Goal: Information Seeking & Learning: Learn about a topic

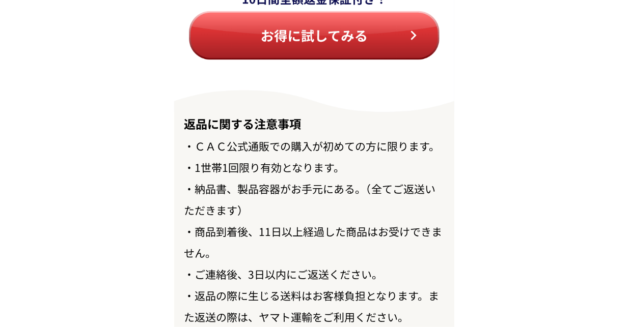
scroll to position [11875, 0]
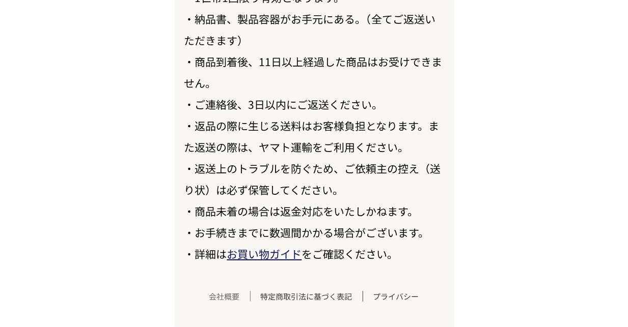
click at [228, 297] on link "会社概要" at bounding box center [224, 296] width 51 height 11
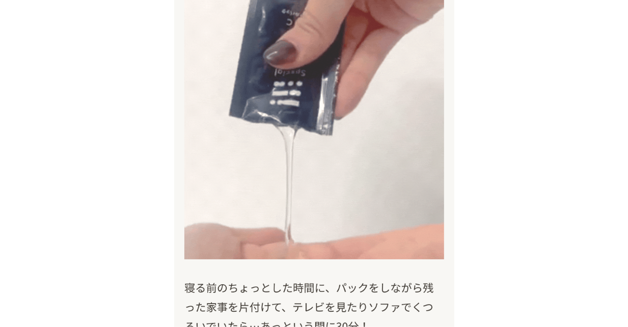
scroll to position [6040, 0]
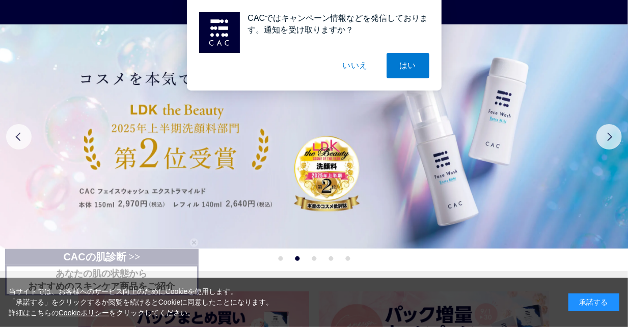
click at [126, 38] on div "CACではキャンペーン情報などを発信しております。通知を受け取りますか？ はい いいえ" at bounding box center [314, 45] width 628 height 91
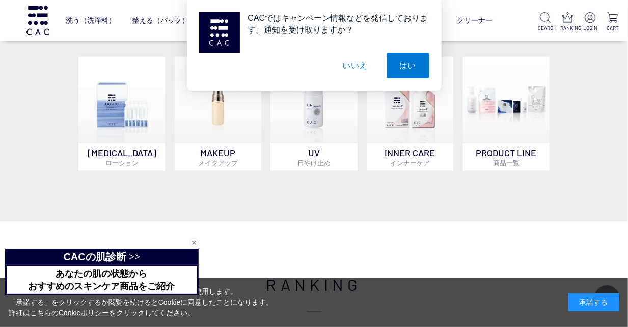
scroll to position [679, 0]
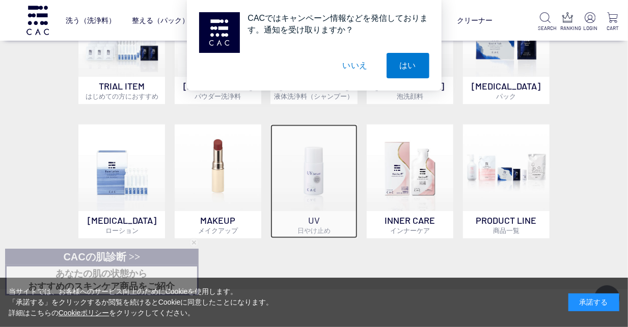
click at [322, 194] on img at bounding box center [313, 168] width 87 height 87
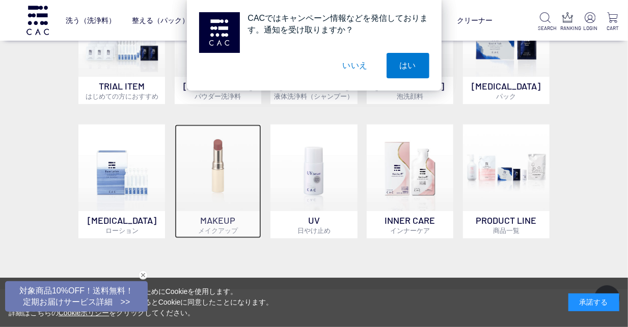
click at [216, 188] on img at bounding box center [218, 168] width 87 height 87
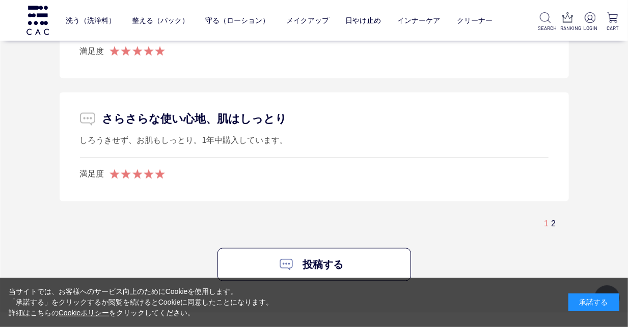
scroll to position [2782, 0]
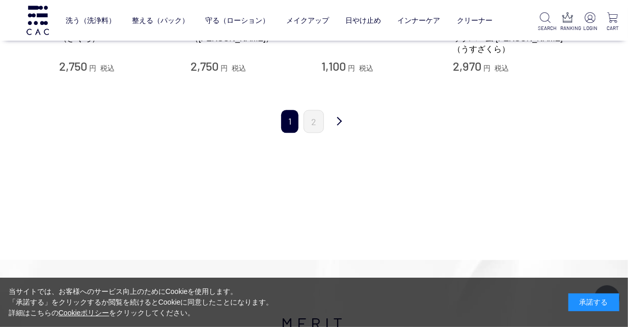
scroll to position [1153, 0]
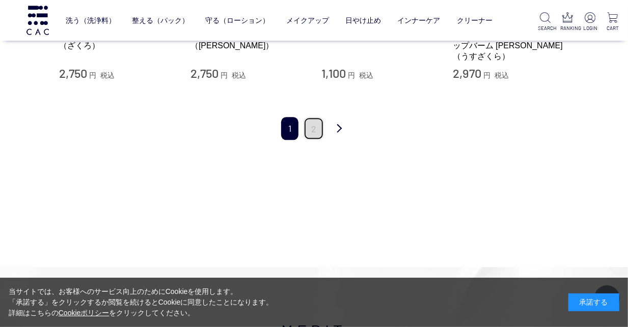
click at [318, 117] on link "2" at bounding box center [313, 128] width 20 height 23
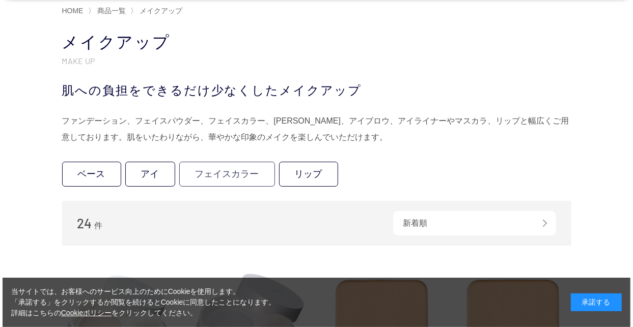
scroll to position [0, 0]
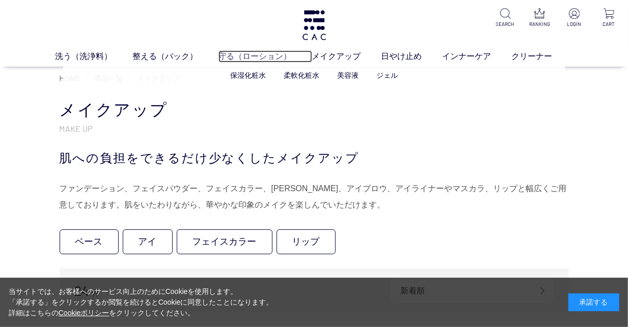
click at [270, 58] on link "守る（ローション）" at bounding box center [265, 56] width 94 height 12
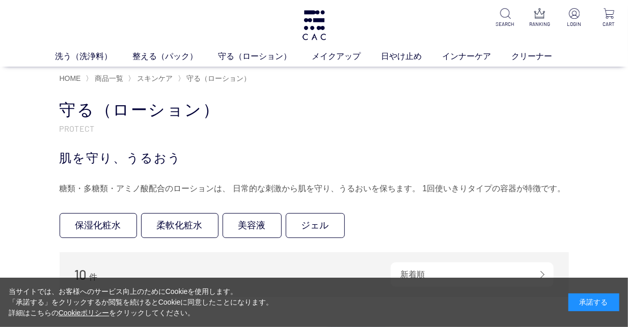
scroll to position [68, 0]
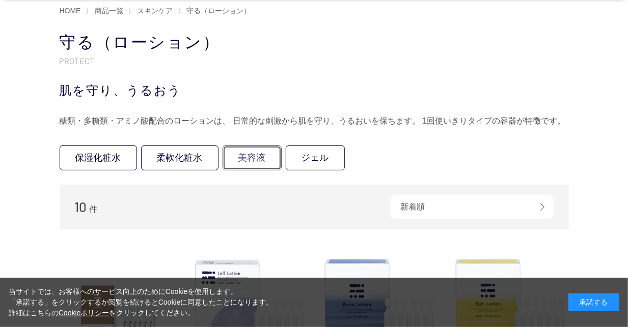
click at [257, 158] on link "美容液" at bounding box center [251, 158] width 59 height 25
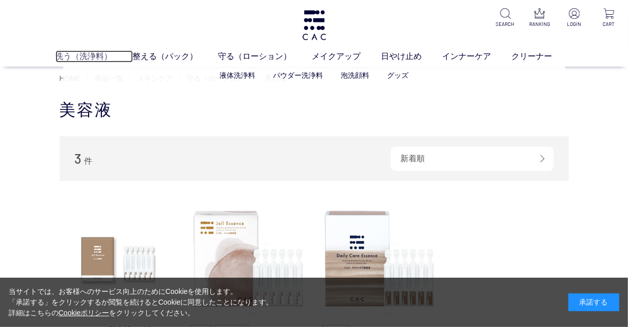
click at [85, 57] on link "洗う（洗浄料）" at bounding box center [93, 56] width 77 height 12
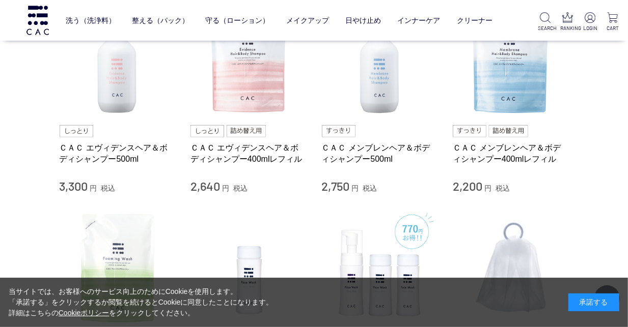
scroll to position [407, 0]
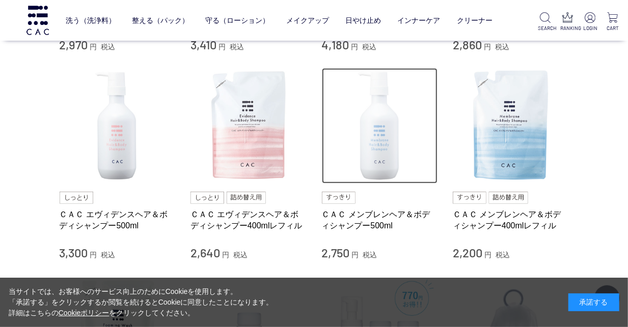
click at [386, 135] on img at bounding box center [380, 126] width 116 height 116
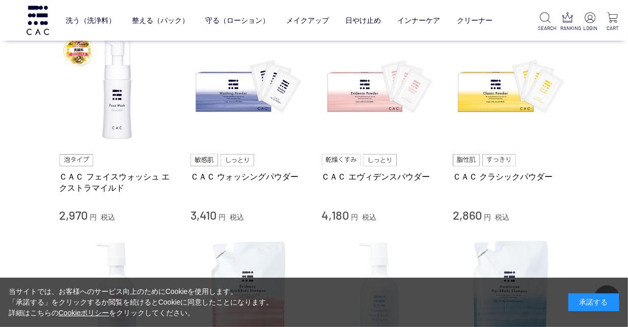
scroll to position [237, 0]
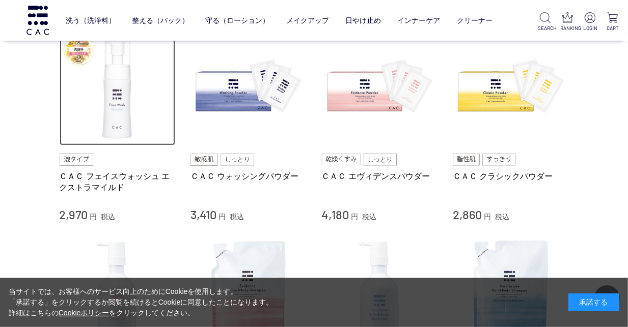
click at [117, 109] on img at bounding box center [118, 88] width 116 height 116
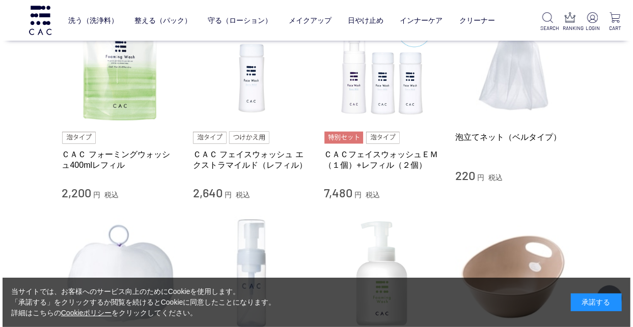
scroll to position [679, 0]
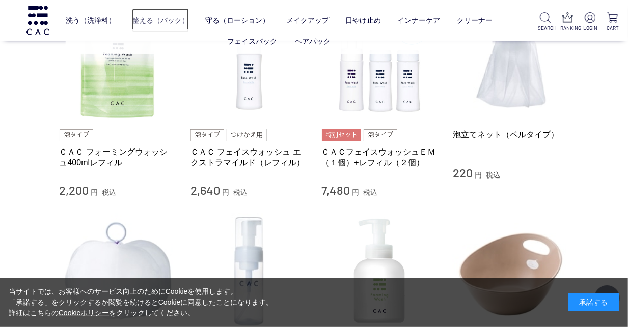
click at [147, 19] on link "整える（パック）" at bounding box center [160, 20] width 57 height 25
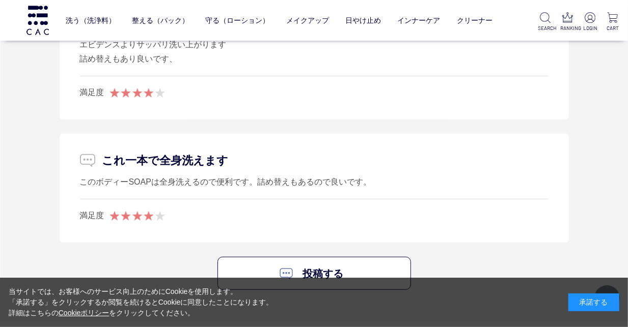
scroll to position [2172, 0]
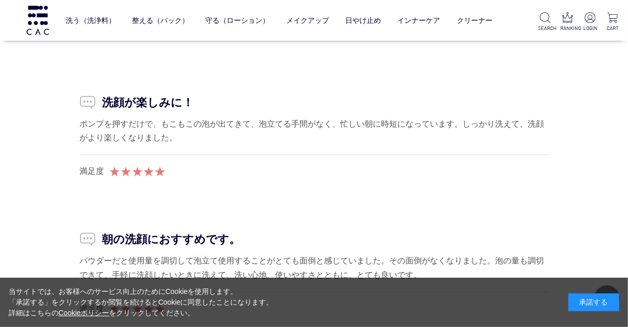
scroll to position [9739, 0]
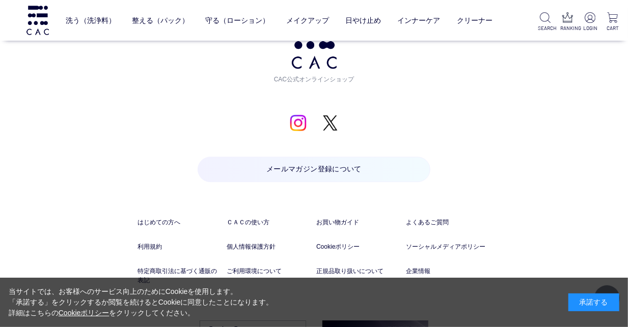
scroll to position [1522, 0]
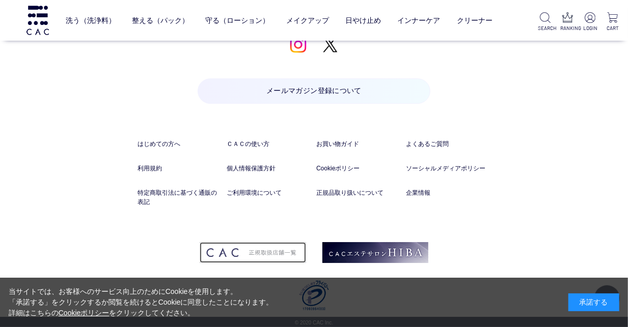
click at [287, 251] on img at bounding box center [253, 252] width 106 height 21
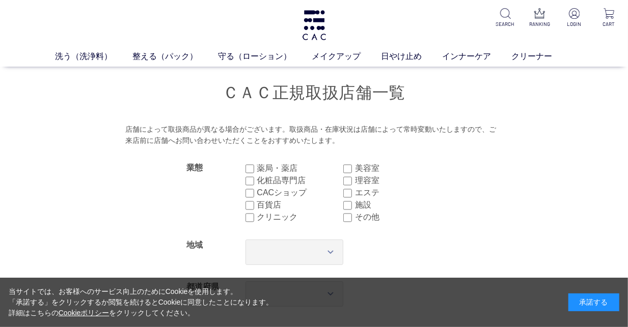
scroll to position [68, 0]
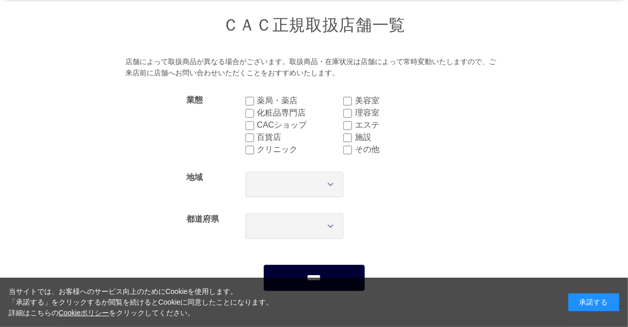
click at [348, 270] on input "****" at bounding box center [314, 278] width 102 height 27
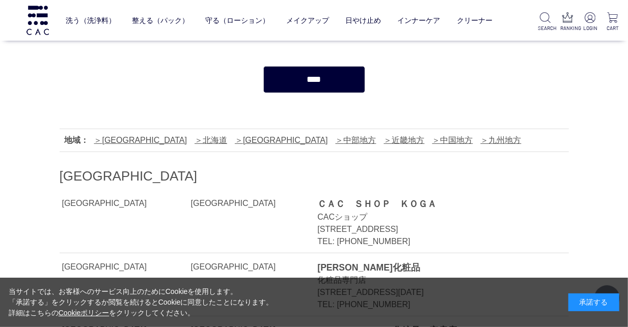
scroll to position [271, 0]
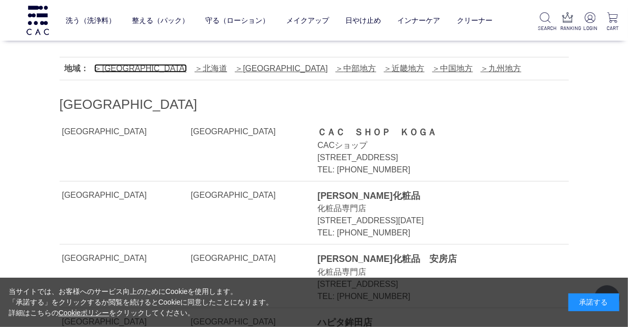
drag, startPoint x: 119, startPoint y: 67, endPoint x: 157, endPoint y: 90, distance: 44.5
click at [120, 67] on link "関東地方" at bounding box center [140, 68] width 93 height 9
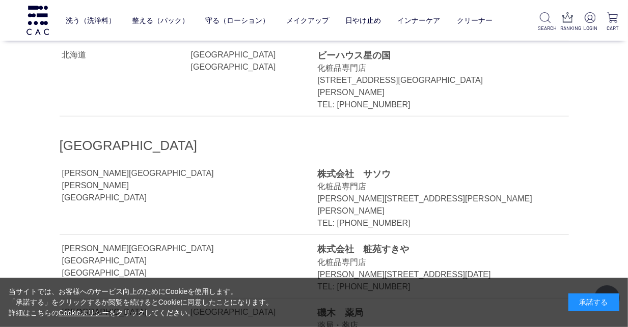
scroll to position [2291, 0]
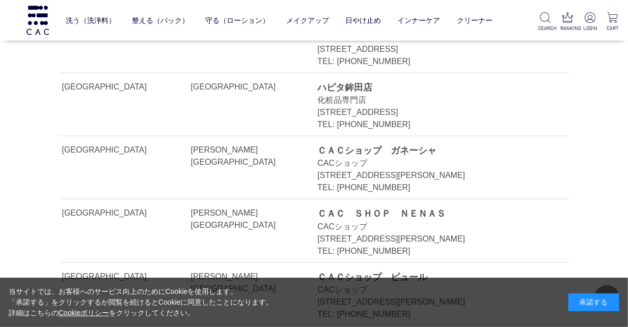
scroll to position [509, 0]
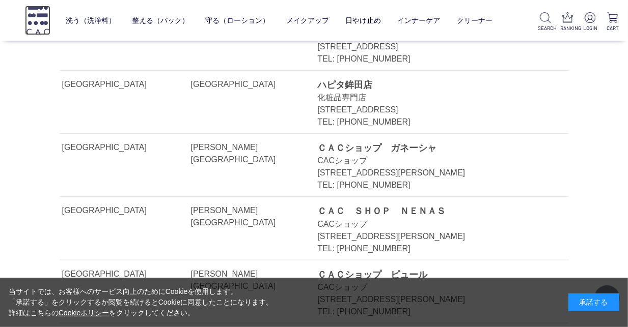
click at [44, 18] on img at bounding box center [37, 20] width 25 height 29
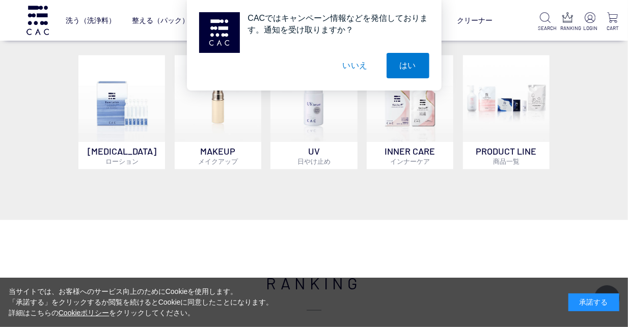
scroll to position [713, 0]
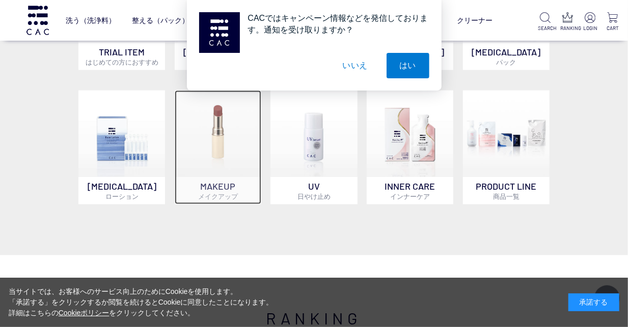
click at [209, 130] on img at bounding box center [218, 134] width 87 height 87
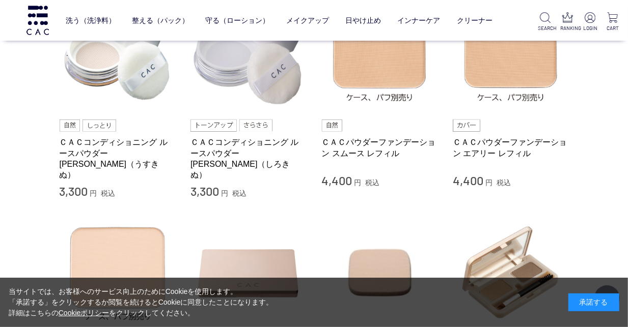
scroll to position [407, 0]
